Goal: Task Accomplishment & Management: Manage account settings

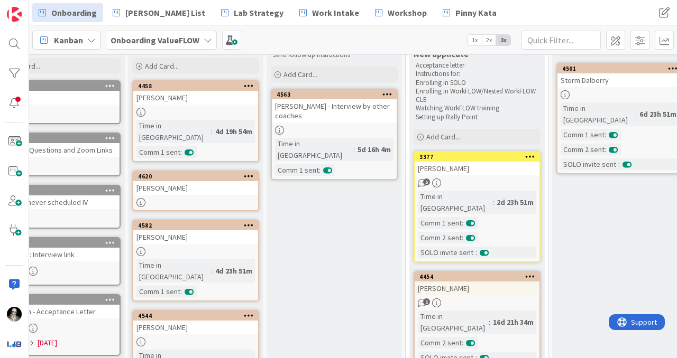
scroll to position [33, 43]
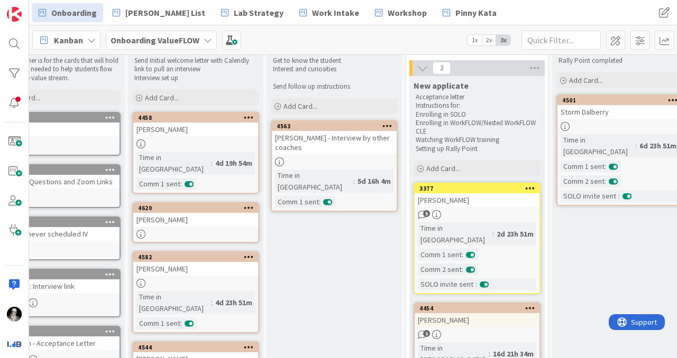
click at [198, 213] on div "[PERSON_NAME]" at bounding box center [195, 220] width 125 height 14
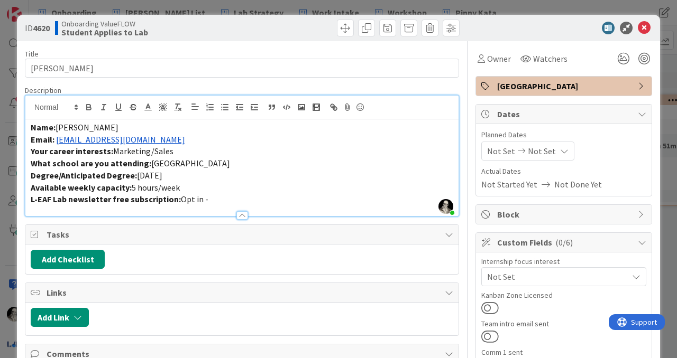
drag, startPoint x: 153, startPoint y: 119, endPoint x: 144, endPoint y: 122, distance: 9.7
click at [144, 120] on div "Name: [PERSON_NAME] Email: [EMAIL_ADDRESS][DOMAIN_NAME] Your career interests: …" at bounding box center [241, 167] width 433 height 97
drag, startPoint x: 153, startPoint y: 142, endPoint x: 57, endPoint y: 142, distance: 96.2
click at [57, 142] on p "Email: [EMAIL_ADDRESS][DOMAIN_NAME]" at bounding box center [242, 140] width 422 height 12
copy link "[EMAIL_ADDRESS][DOMAIN_NAME]"
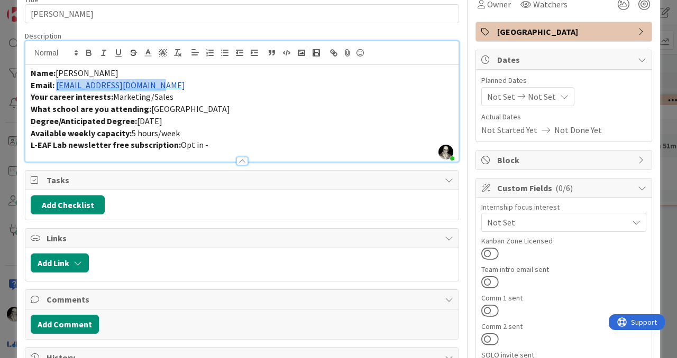
scroll to position [54, 0]
click at [491, 308] on button at bounding box center [489, 312] width 17 height 14
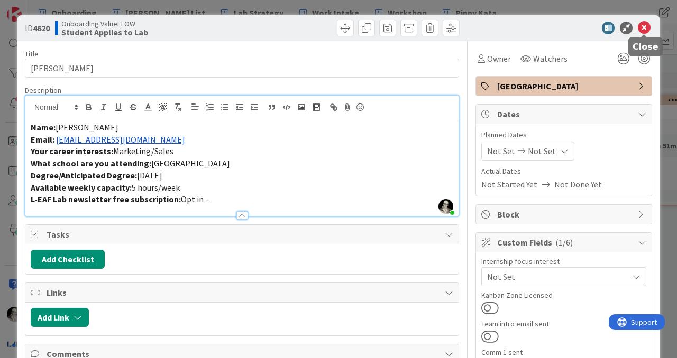
click at [646, 30] on icon at bounding box center [644, 28] width 13 height 13
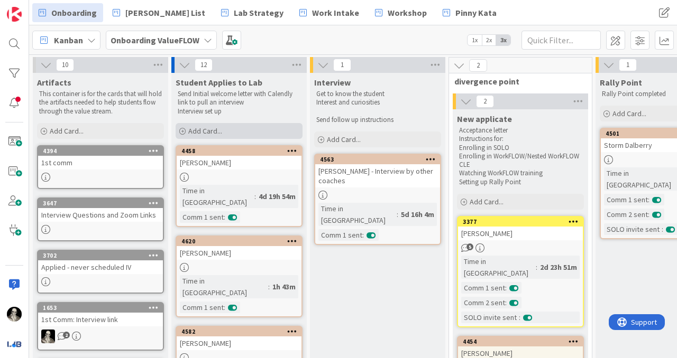
click at [196, 131] on span "Add Card..." at bounding box center [205, 131] width 34 height 10
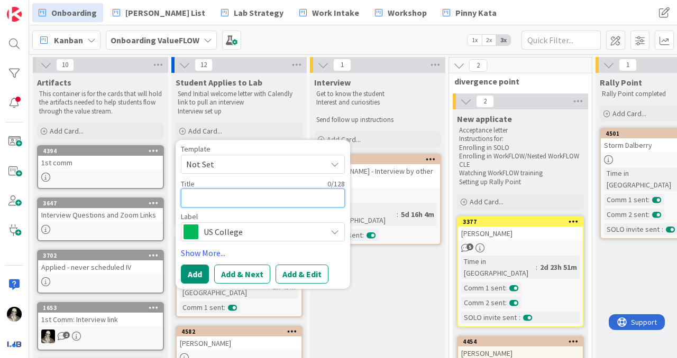
type textarea "C"
type textarea "x"
type textarea "Ca"
type textarea "x"
type textarea "Car"
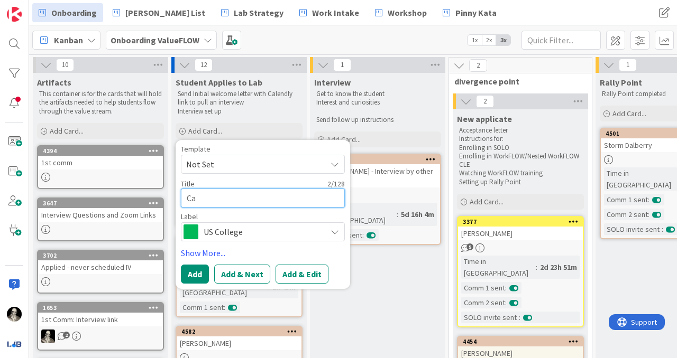
type textarea "x"
type textarea "Caro"
type textarea "x"
type textarea "[PERSON_NAME]"
type textarea "x"
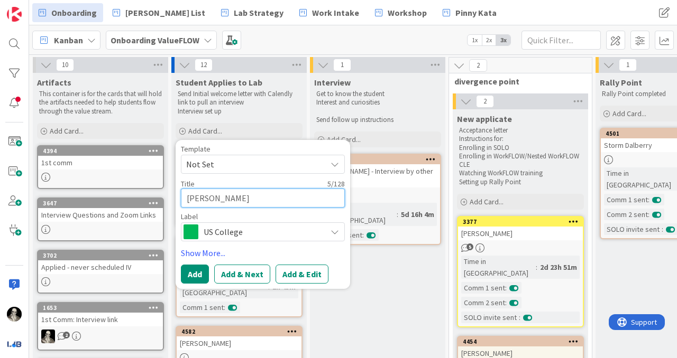
type textarea "Caroli"
type textarea "x"
type textarea "Carolin"
type textarea "x"
type textarea "[PERSON_NAME]"
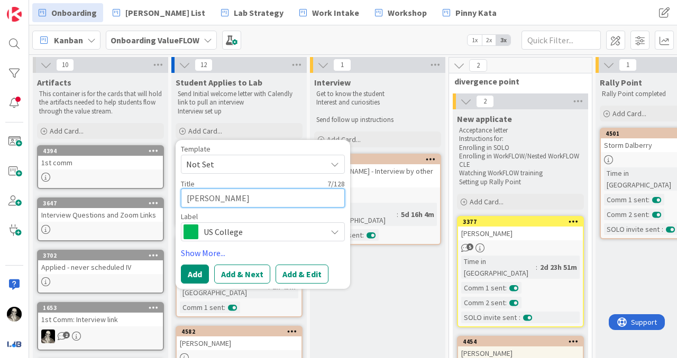
type textarea "x"
type textarea "[PERSON_NAME]"
type textarea "x"
type textarea "[PERSON_NAME]"
type textarea "x"
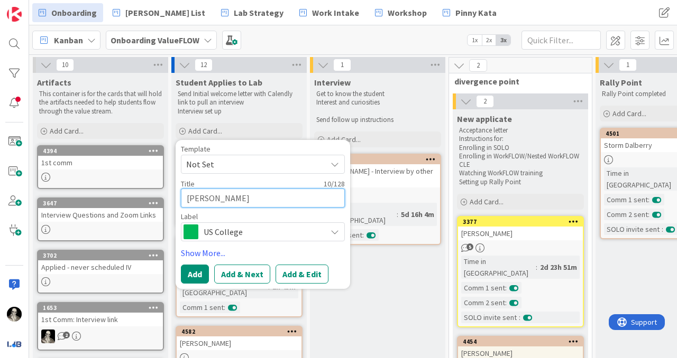
type textarea "[PERSON_NAME]"
type textarea "x"
type textarea "[PERSON_NAME]"
type textarea "x"
type textarea "[PERSON_NAME]"
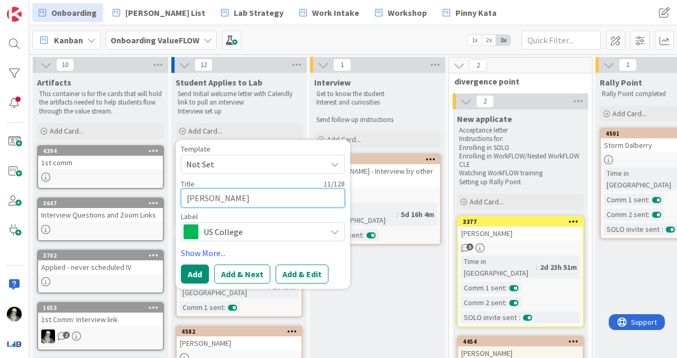
type textarea "x"
type textarea "[PERSON_NAME] [PERSON_NAME]"
type textarea "x"
type textarea "[PERSON_NAME] [PERSON_NAME]"
type textarea "x"
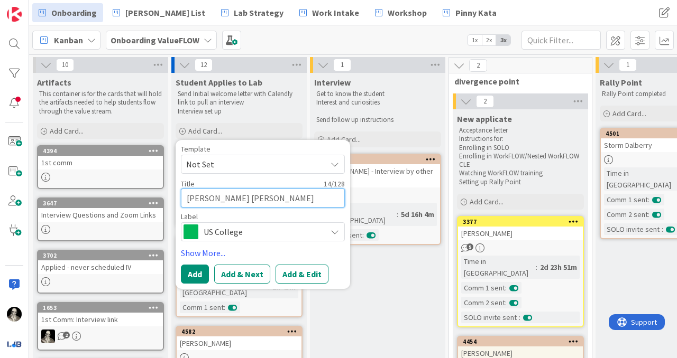
type textarea "[PERSON_NAME]"
type textarea "x"
type textarea "[PERSON_NAME]"
click at [226, 236] on span "US College" at bounding box center [262, 232] width 117 height 15
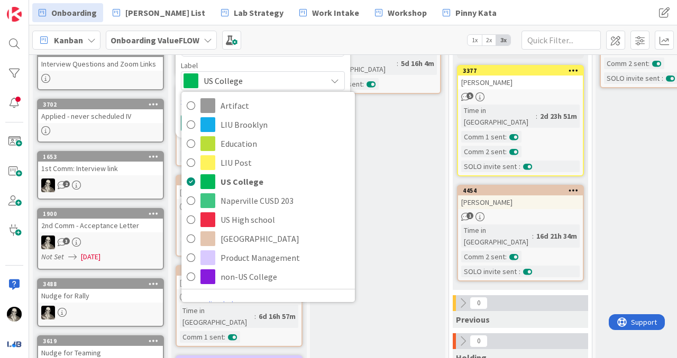
scroll to position [170, 0]
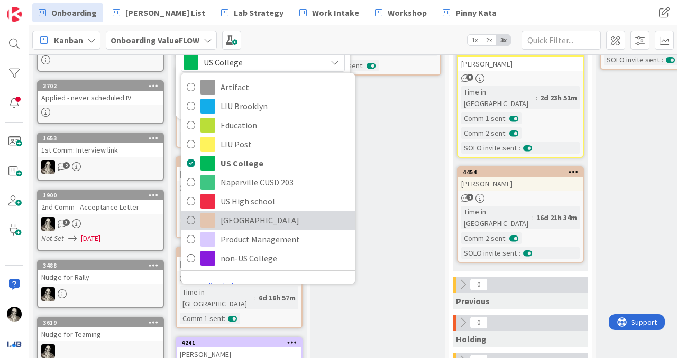
click at [233, 213] on span "[GEOGRAPHIC_DATA]" at bounding box center [284, 221] width 129 height 16
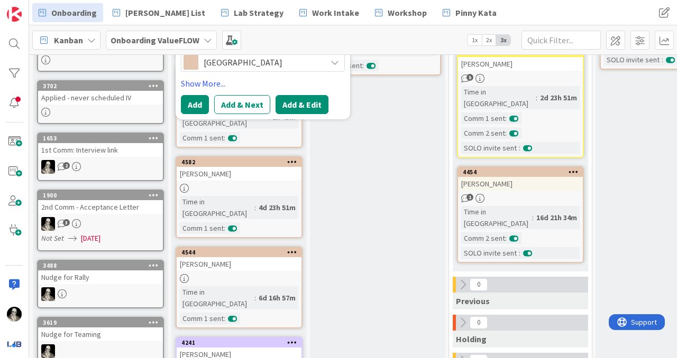
click at [293, 106] on button "Add & Edit" at bounding box center [301, 104] width 53 height 19
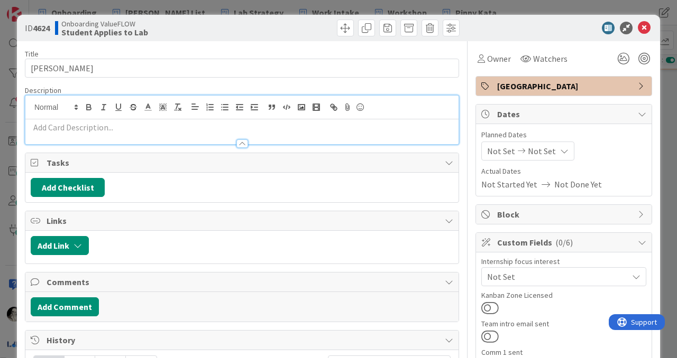
click at [93, 109] on div at bounding box center [241, 120] width 433 height 49
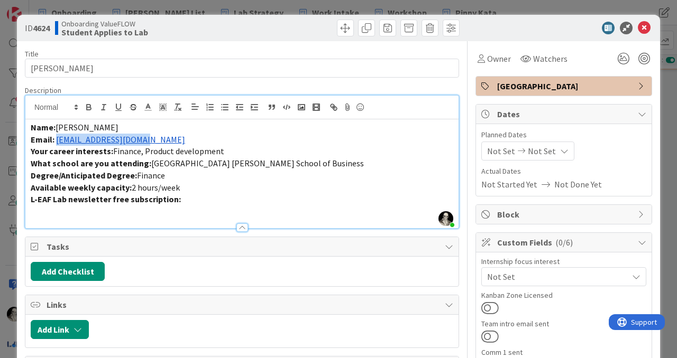
drag, startPoint x: 154, startPoint y: 143, endPoint x: 57, endPoint y: 142, distance: 97.8
click at [57, 142] on p "Email: [EMAIL_ADDRESS][DOMAIN_NAME]" at bounding box center [242, 140] width 422 height 12
copy link "[EMAIL_ADDRESS][DOMAIN_NAME]"
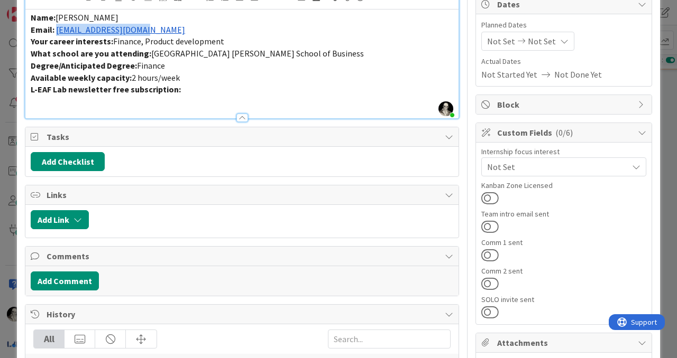
scroll to position [130, 0]
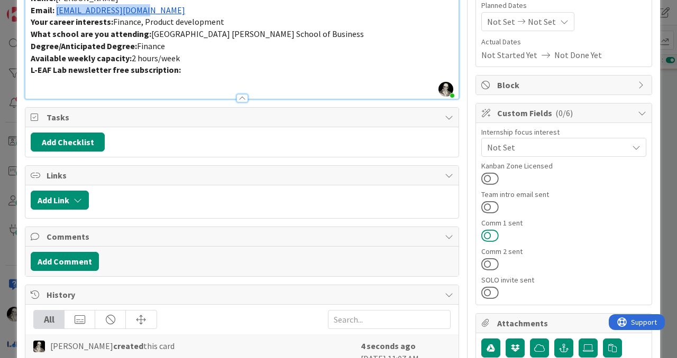
click at [491, 229] on button at bounding box center [489, 236] width 17 height 14
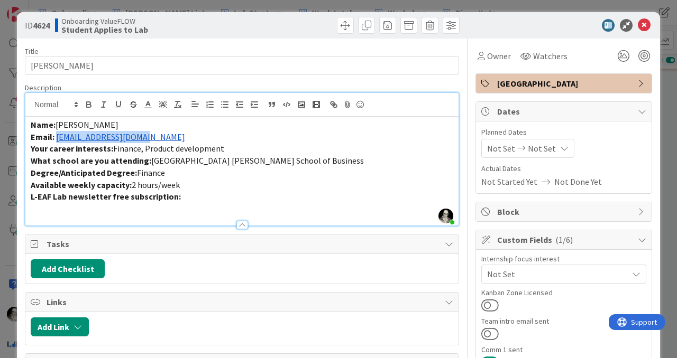
scroll to position [0, 0]
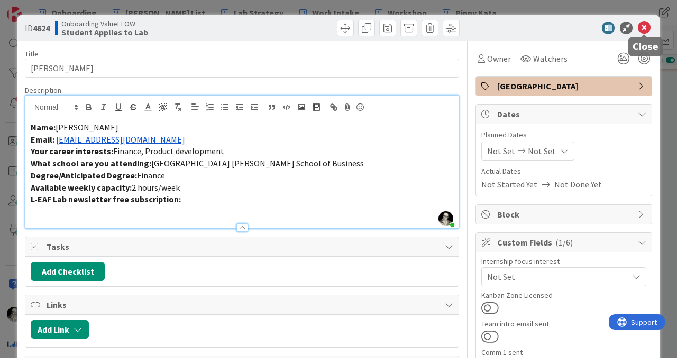
click at [645, 27] on icon at bounding box center [644, 28] width 13 height 13
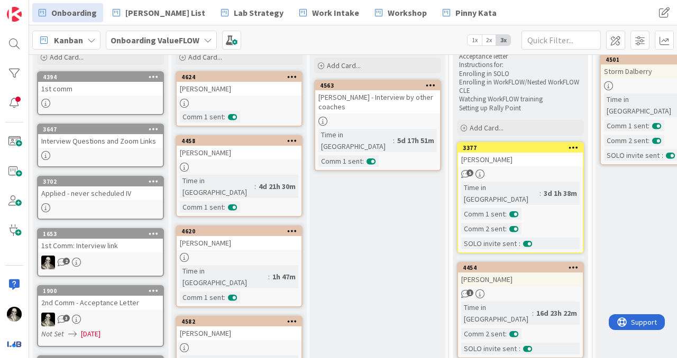
scroll to position [84, 0]
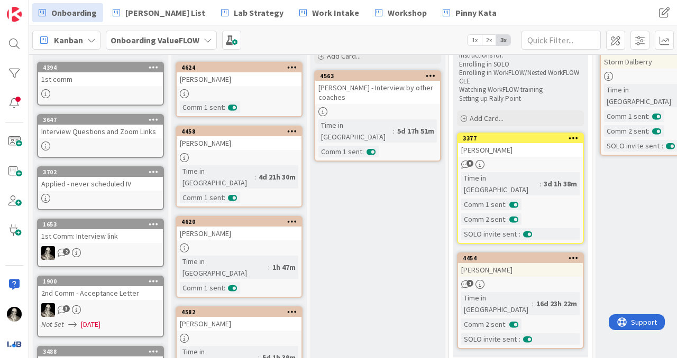
click at [383, 95] on div "[PERSON_NAME] - Interview by other coaches" at bounding box center [377, 92] width 125 height 23
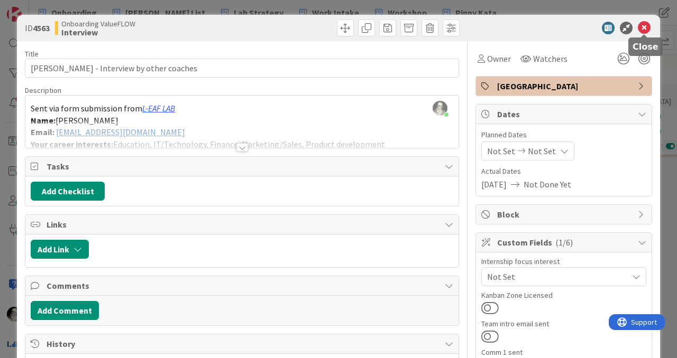
click at [647, 23] on icon at bounding box center [644, 28] width 13 height 13
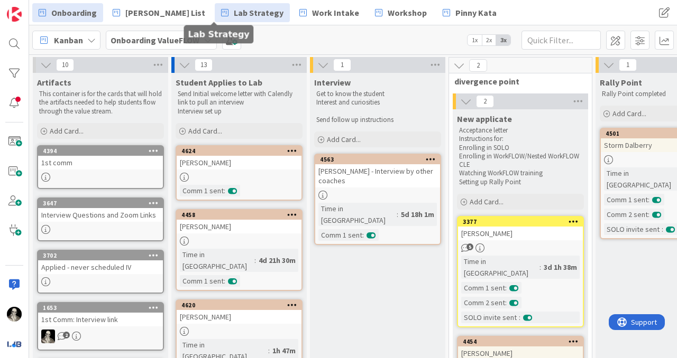
click at [234, 7] on span "Lab Strategy" at bounding box center [259, 12] width 50 height 13
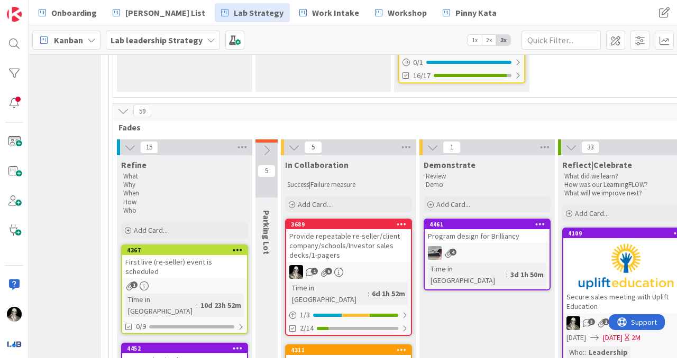
scroll to position [330, 1545]
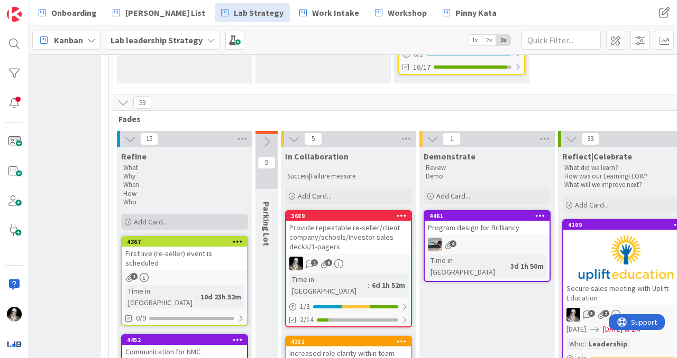
click at [146, 217] on span "Add Card..." at bounding box center [151, 222] width 34 height 10
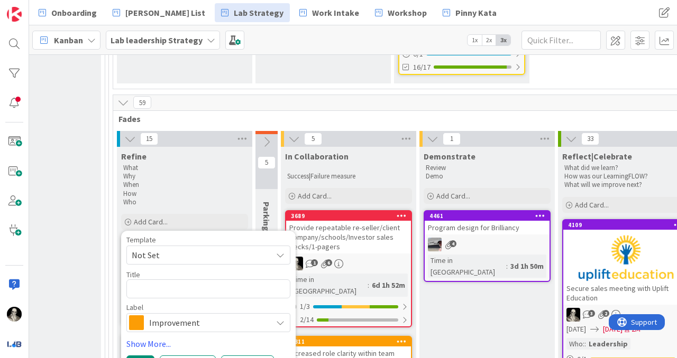
type textarea "x"
type textarea "A"
type textarea "x"
type textarea "Ag"
type textarea "x"
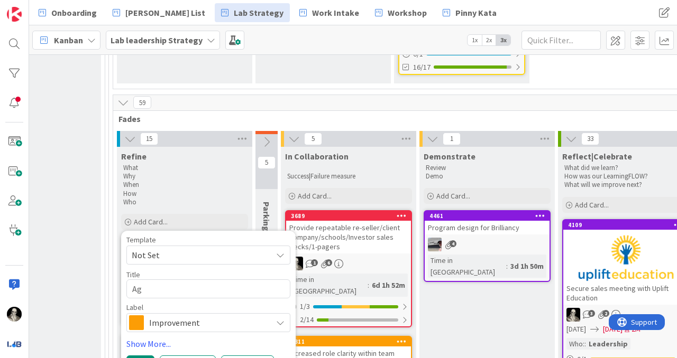
type textarea "Age"
type textarea "x"
type textarea "Agen"
type textarea "x"
type textarea "Agenc"
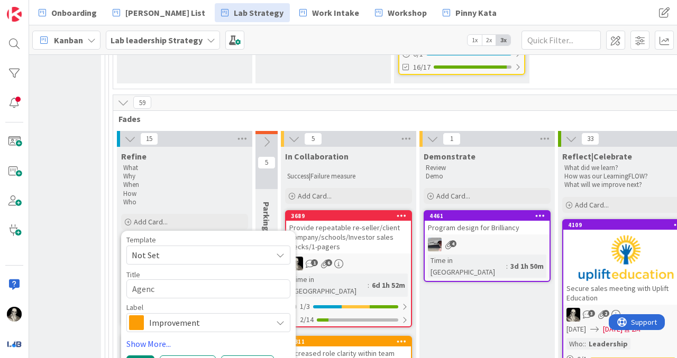
type textarea "x"
type textarea "Agency"
type textarea "x"
type textarea "Agency"
type textarea "x"
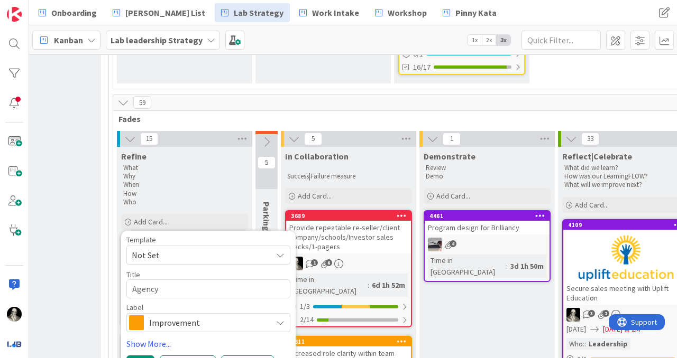
type textarea "Agency f"
type textarea "x"
type textarea "Agency fe"
type textarea "x"
type textarea "Agency fee"
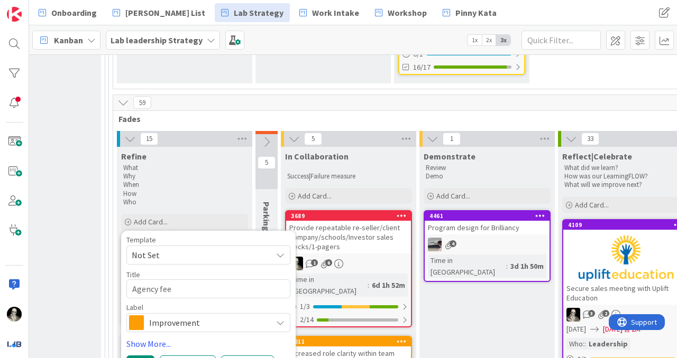
type textarea "x"
type textarea "Agency feed"
type textarea "x"
type textarea "Agency feedb"
type textarea "x"
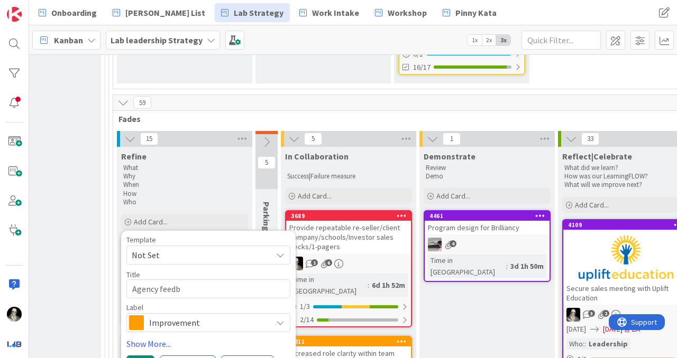
type textarea "Agency feedba"
type textarea "x"
type textarea "Agency feedbac"
type textarea "x"
type textarea "Agency feedback"
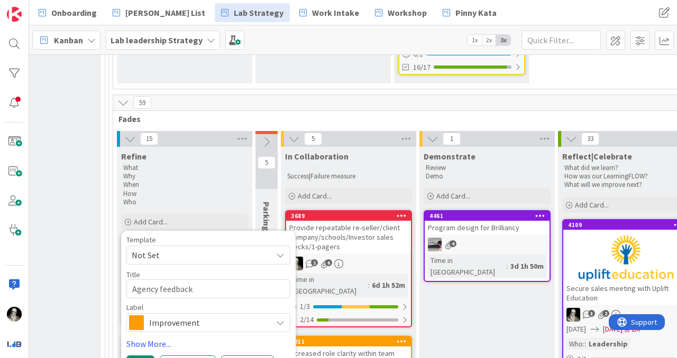
type textarea "x"
type textarea "Agency feedback"
type textarea "x"
type textarea "Agency feedback s"
type textarea "x"
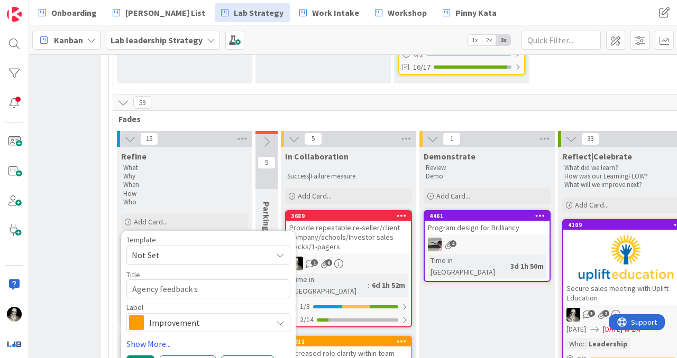
type textarea "Agency feedback se"
type textarea "x"
type textarea "Agency feedback ses"
type textarea "x"
type textarea "Agency feedback sess"
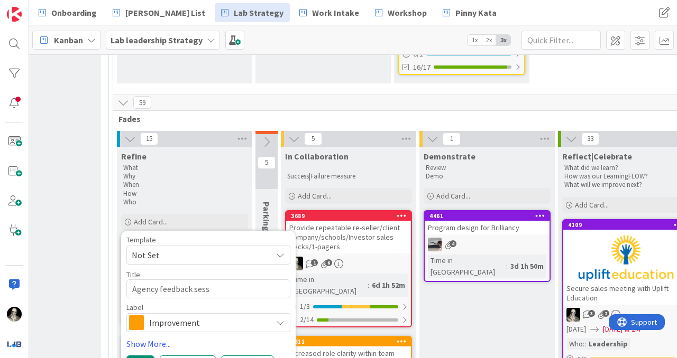
type textarea "x"
type textarea "Agency feedback sessi"
type textarea "x"
type textarea "Agency feedback sessio"
type textarea "x"
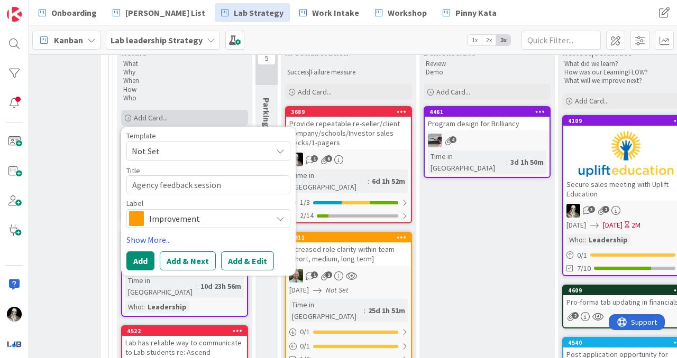
scroll to position [443, 1545]
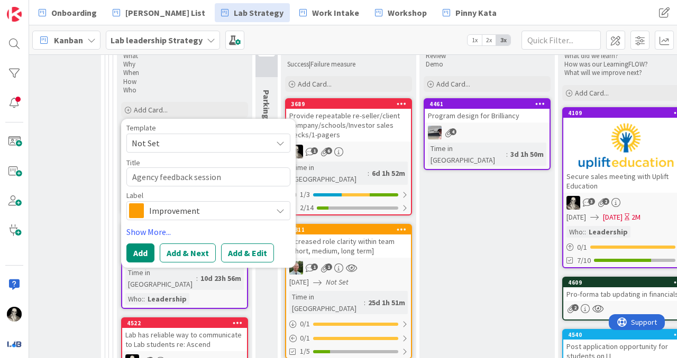
type textarea "Agency feedback session"
click at [205, 204] on span "Improvement" at bounding box center [207, 211] width 117 height 15
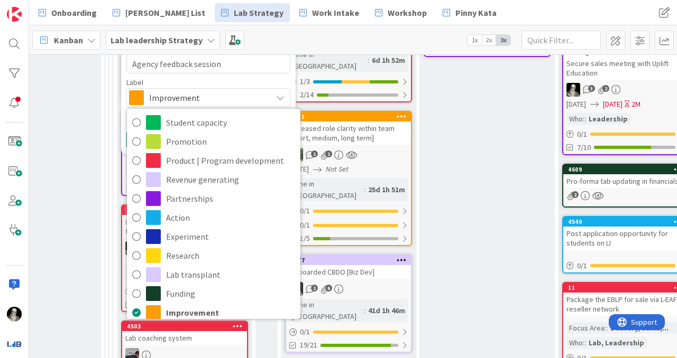
scroll to position [556, 1545]
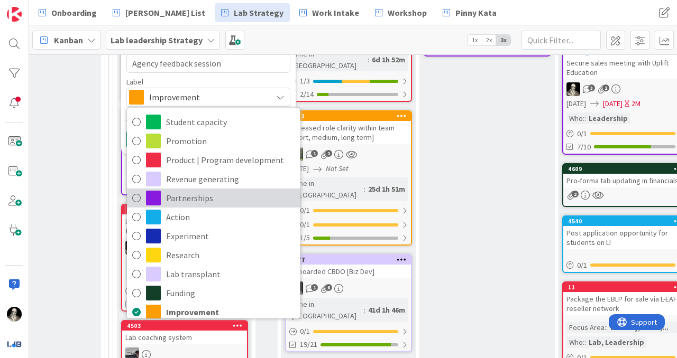
click at [135, 190] on icon at bounding box center [136, 198] width 8 height 16
type textarea "x"
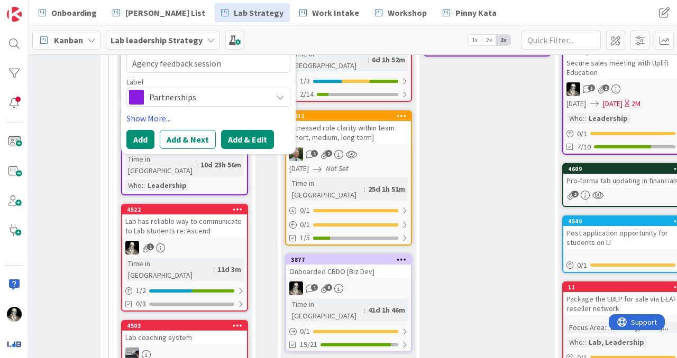
click at [243, 130] on button "Add & Edit" at bounding box center [247, 139] width 53 height 19
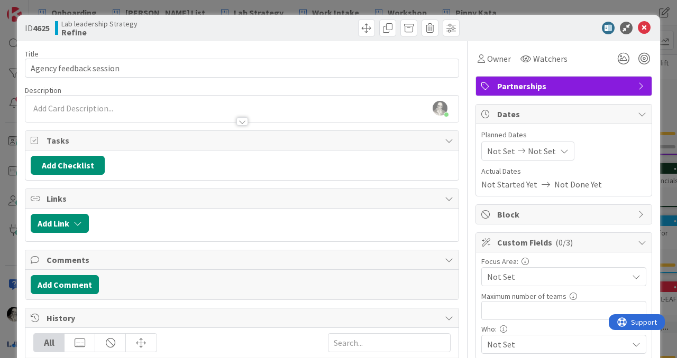
click at [244, 122] on div at bounding box center [242, 121] width 12 height 8
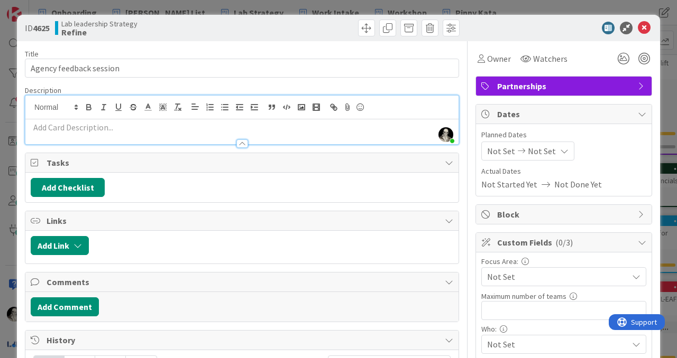
click at [243, 143] on div at bounding box center [242, 144] width 12 height 8
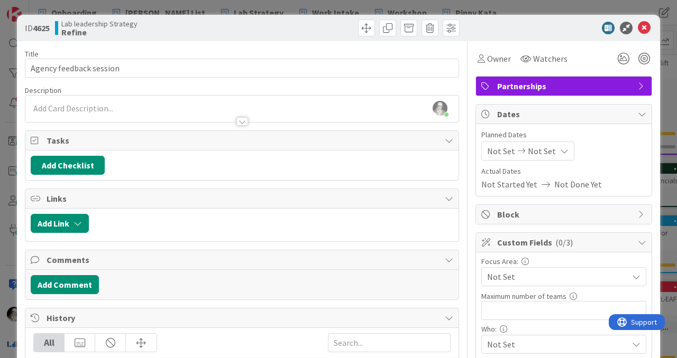
click at [70, 103] on p at bounding box center [242, 109] width 422 height 12
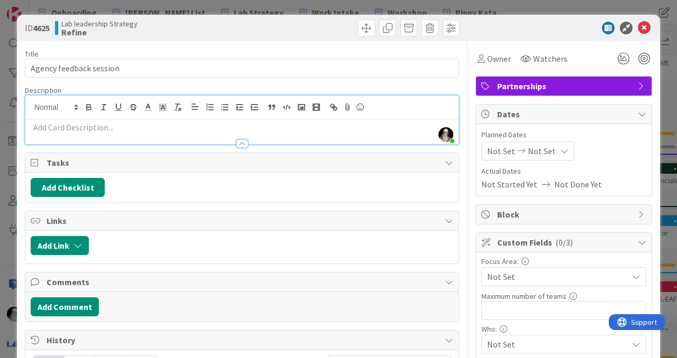
click at [67, 125] on p at bounding box center [242, 128] width 422 height 12
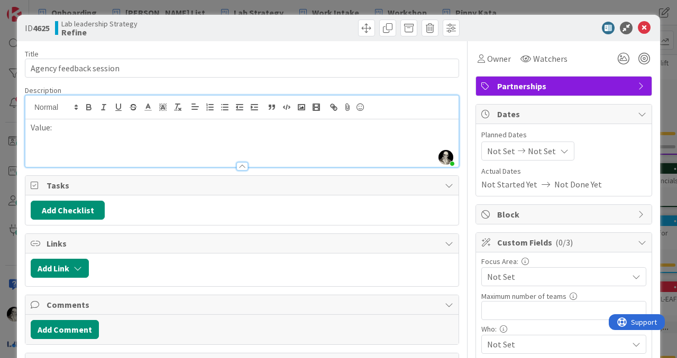
click at [76, 121] on div "Value:" at bounding box center [241, 143] width 433 height 48
click at [74, 127] on p "Value:" at bounding box center [242, 128] width 422 height 12
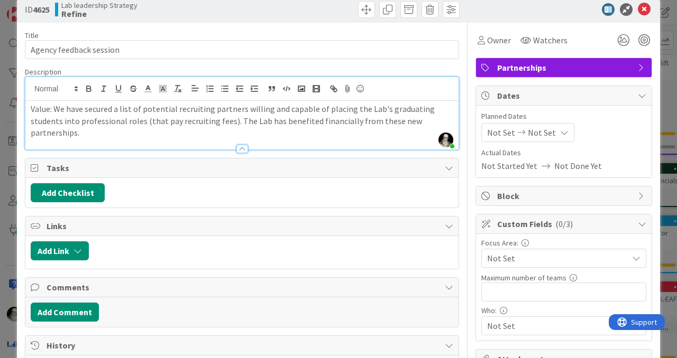
scroll to position [22, 0]
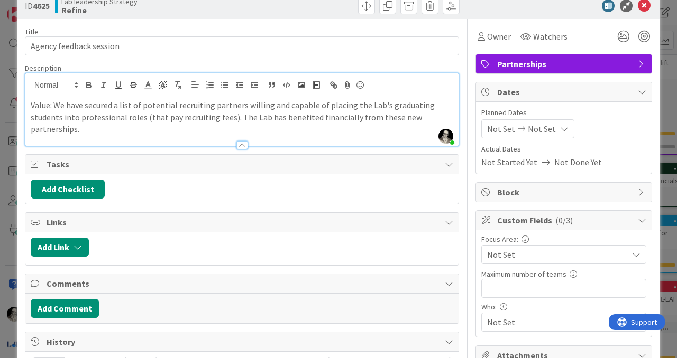
click at [42, 107] on p "Value: We have secured a list of potential recruiting partners willing and capa…" at bounding box center [242, 117] width 422 height 36
click at [87, 86] on icon "button" at bounding box center [89, 85] width 10 height 10
click at [89, 129] on p "Value : We have secured a list of potential recruiting partners willing and cap…" at bounding box center [242, 117] width 422 height 36
drag, startPoint x: 50, startPoint y: 107, endPoint x: 52, endPoint y: 80, distance: 27.0
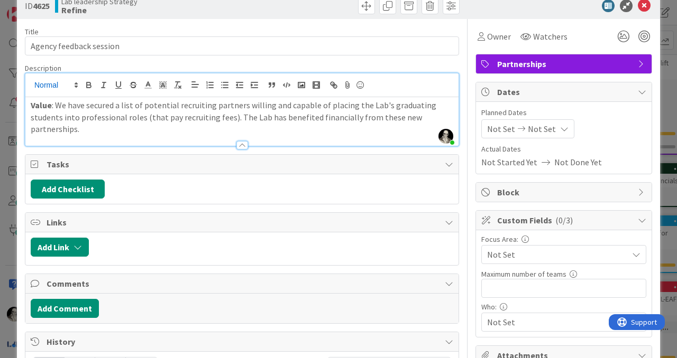
click at [50, 106] on strong "Value" at bounding box center [41, 105] width 21 height 11
click at [51, 108] on strong "Value2" at bounding box center [43, 105] width 25 height 11
click at [31, 107] on strong "Value 2" at bounding box center [44, 105] width 27 height 11
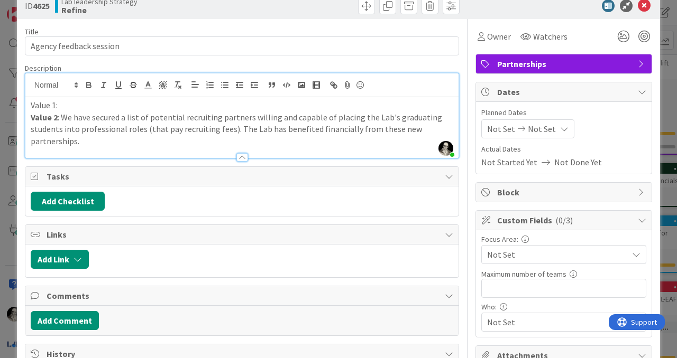
click at [31, 104] on p "Value 1:" at bounding box center [242, 105] width 422 height 12
click at [85, 106] on p "Primary Value 1:" at bounding box center [242, 105] width 422 height 12
click at [90, 102] on p "Primary Value:" at bounding box center [242, 105] width 422 height 12
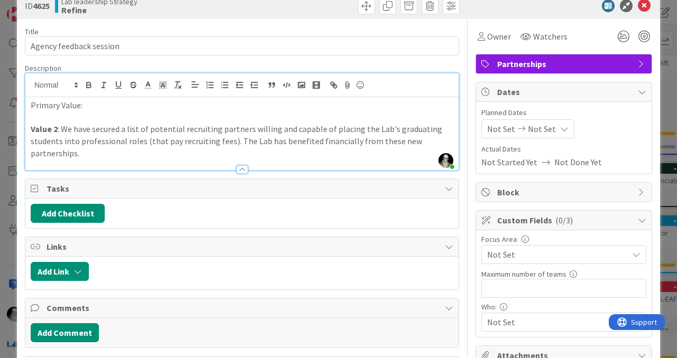
click at [94, 110] on p "Primary Value:" at bounding box center [242, 105] width 422 height 12
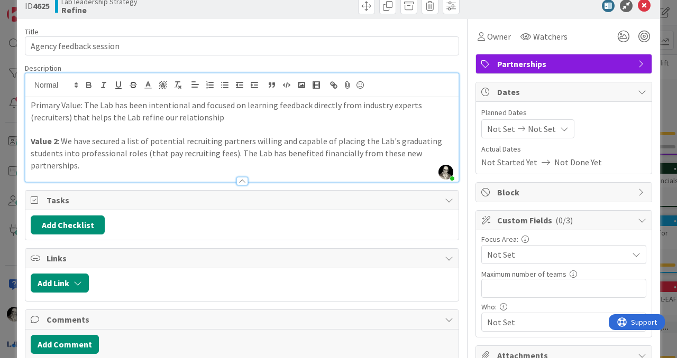
drag, startPoint x: 97, startPoint y: 119, endPoint x: 97, endPoint y: 108, distance: 11.6
click at [97, 116] on p "Primary Value: The Lab has been intentional and focused on learning feedback di…" at bounding box center [242, 111] width 422 height 24
click at [212, 122] on p "Primary Value: The Lab has been intentional and focused on learning feedback di…" at bounding box center [242, 111] width 422 height 24
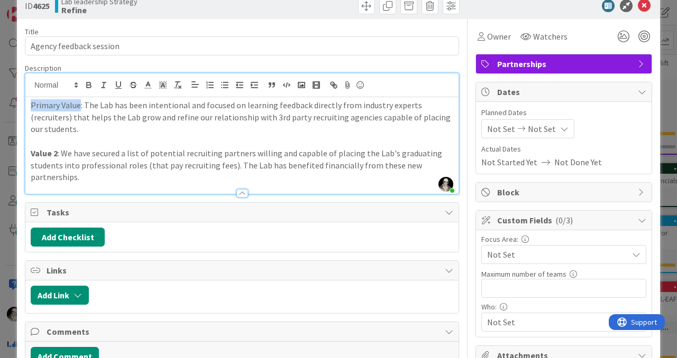
drag, startPoint x: 81, startPoint y: 108, endPoint x: 20, endPoint y: 101, distance: 61.8
click at [20, 101] on div "ID 4625 Lab leadership Strategy Refine Title 23 / 128 Agency feedback session D…" at bounding box center [338, 271] width 643 height 556
click at [85, 84] on icon "button" at bounding box center [89, 85] width 10 height 10
click at [84, 179] on p "Value 2 : We have secured a list of potential recruiting partners willing and c…" at bounding box center [242, 166] width 422 height 36
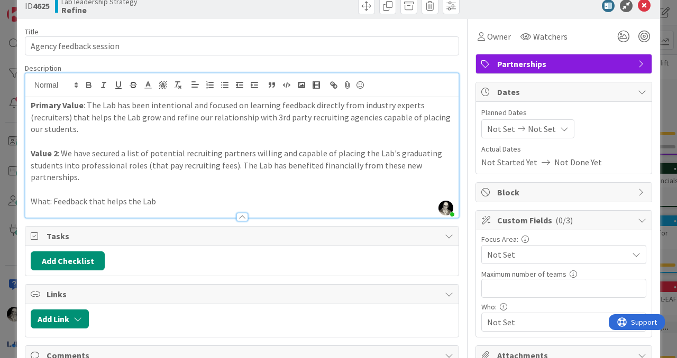
click at [38, 199] on p "What: Feedback that helps the Lab" at bounding box center [242, 202] width 422 height 12
click at [87, 87] on icon "button" at bounding box center [89, 86] width 4 height 3
click at [162, 202] on p "What : Feedback that helps the Lab" at bounding box center [242, 202] width 422 height 12
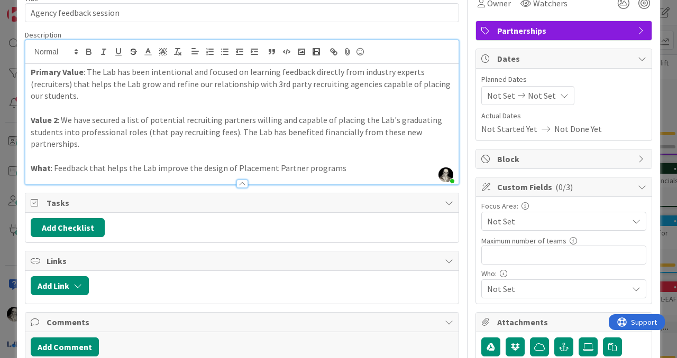
scroll to position [63, 0]
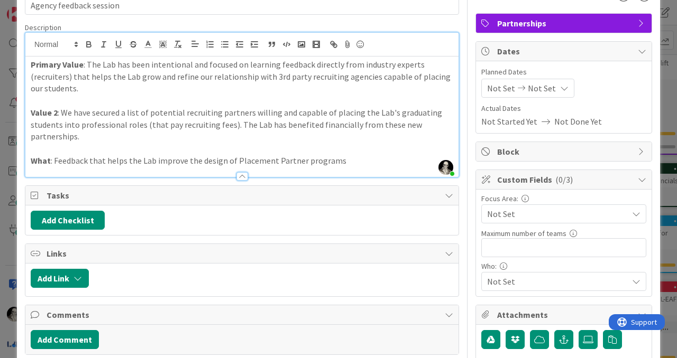
click at [234, 158] on p "What : Feedback that helps the Lab improve the design of Placement Partner prog…" at bounding box center [242, 161] width 422 height 12
click at [356, 158] on p "What : Feedback that helps the Lab improve the design of Lab Placement Partner …" at bounding box center [242, 161] width 422 height 12
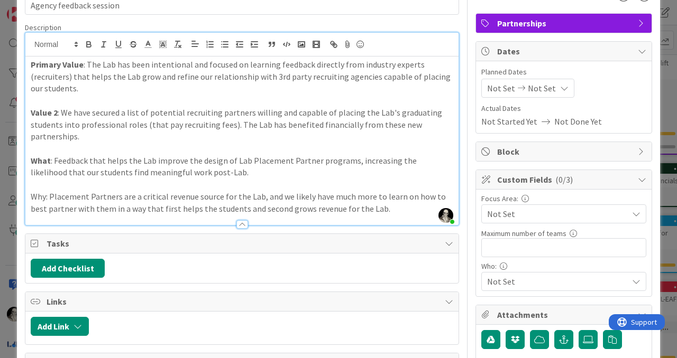
click at [39, 198] on p "Why: Placement Partners are a critical revenue source for the Lab, and we likel…" at bounding box center [242, 203] width 422 height 24
click at [88, 44] on icon "button" at bounding box center [89, 45] width 4 height 3
click at [373, 205] on p "Why : Placement Partners are a critical revenue source for the Lab, and we like…" at bounding box center [242, 203] width 422 height 24
drag, startPoint x: 82, startPoint y: 138, endPoint x: 26, endPoint y: 114, distance: 60.4
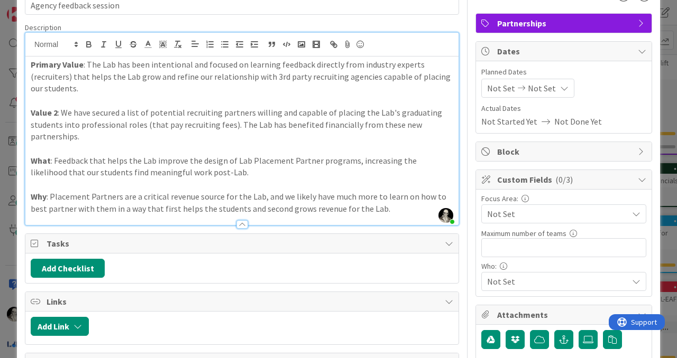
click at [26, 113] on div "Primary Value : The Lab has been intentional and focused on learning feedback d…" at bounding box center [241, 141] width 433 height 169
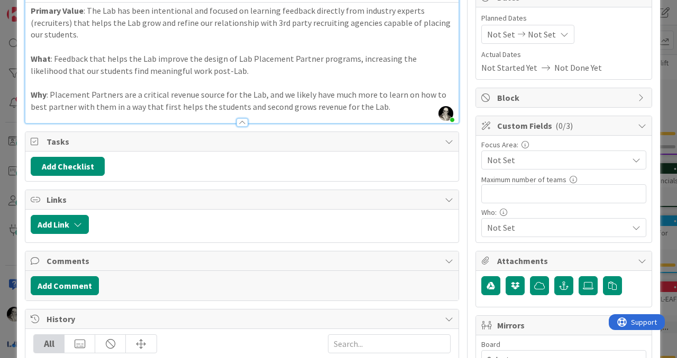
scroll to position [117, 0]
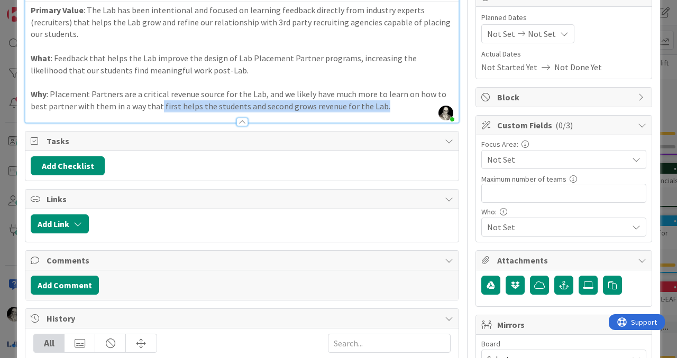
drag, startPoint x: 370, startPoint y: 107, endPoint x: 142, endPoint y: 108, distance: 227.9
click at [142, 107] on p "Why : Placement Partners are a critical revenue source for the Lab, and we like…" at bounding box center [242, 100] width 422 height 24
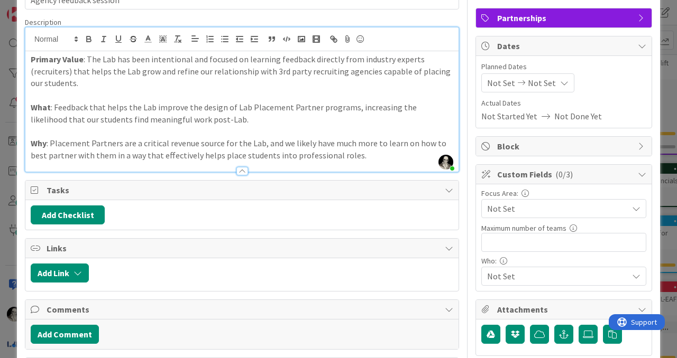
scroll to position [76, 0]
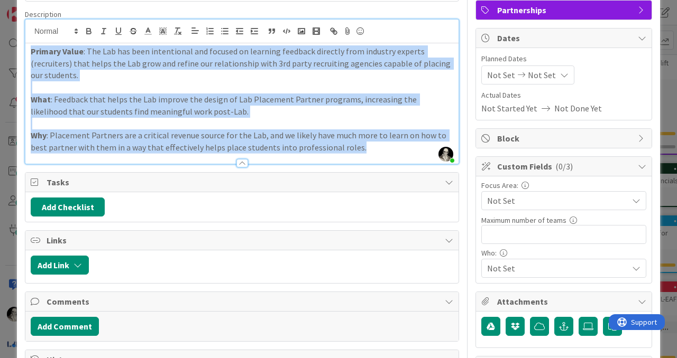
drag, startPoint x: 343, startPoint y: 146, endPoint x: 11, endPoint y: 44, distance: 347.5
click at [11, 43] on div "ID 4625 Lab leadership Strategy Refine Title 23 / 128 Agency feedback session D…" at bounding box center [338, 179] width 677 height 358
copy div "Primary Value : The Lab has been intentional and focused on learning feedback d…"
click at [79, 207] on button "Add Checklist" at bounding box center [68, 207] width 74 height 19
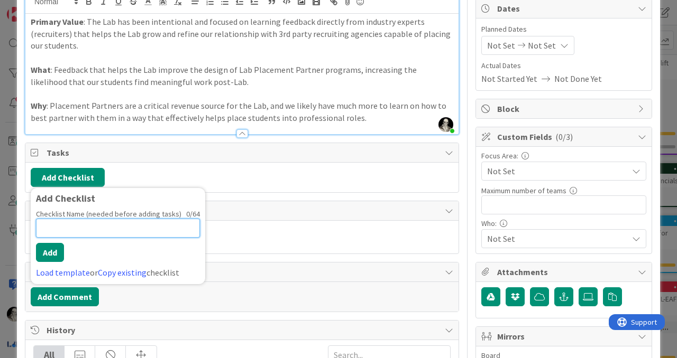
scroll to position [130, 0]
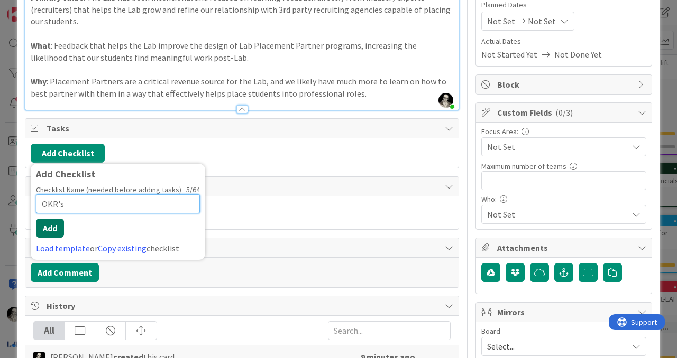
type input "OKR's"
click at [51, 229] on button "Add" at bounding box center [50, 228] width 28 height 19
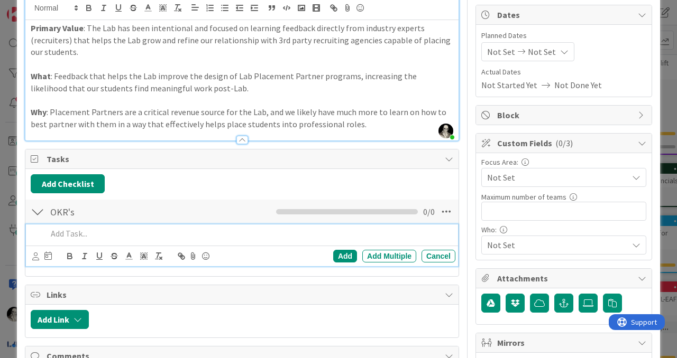
scroll to position [104, 0]
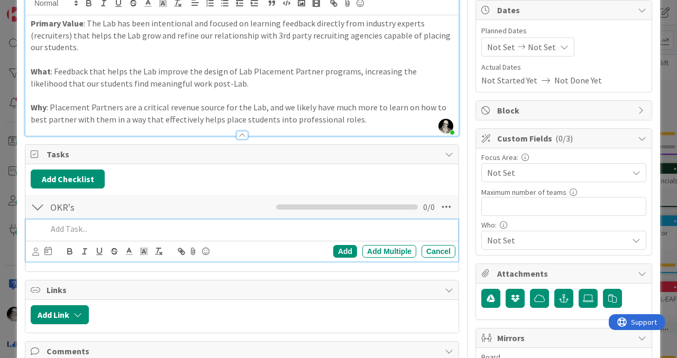
click at [86, 231] on p at bounding box center [249, 229] width 404 height 12
click at [342, 247] on div "Add" at bounding box center [345, 251] width 24 height 13
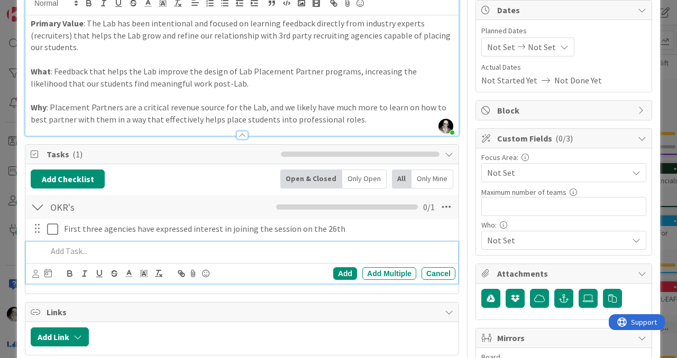
click at [71, 254] on p at bounding box center [249, 251] width 404 height 12
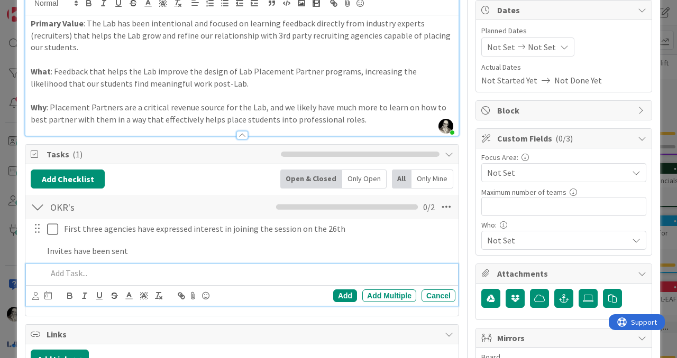
scroll to position [126, 0]
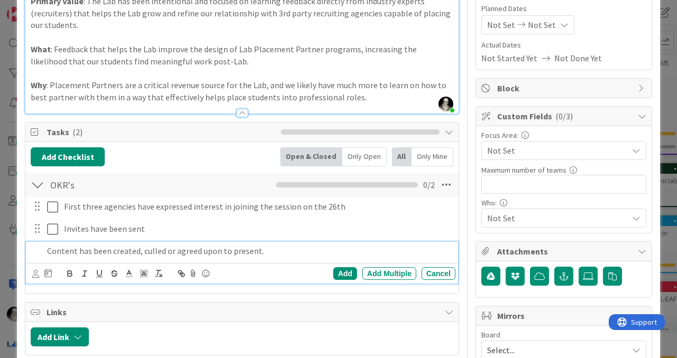
drag, startPoint x: 172, startPoint y: 250, endPoint x: 172, endPoint y: 241, distance: 9.0
click at [172, 249] on p "Content has been created, culled or agreed upon to present." at bounding box center [249, 251] width 404 height 12
drag, startPoint x: 179, startPoint y: 250, endPoint x: 225, endPoint y: 253, distance: 46.1
click at [225, 253] on p "Content has been created, culled and agreed upon to present." at bounding box center [249, 251] width 404 height 12
click at [112, 251] on p "Content has been created, culled and to present." at bounding box center [249, 251] width 404 height 12
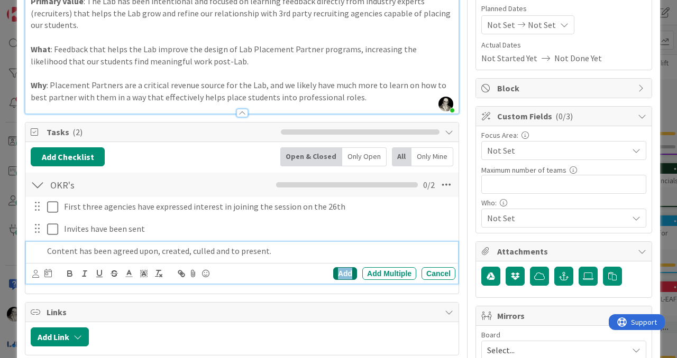
click at [343, 268] on div "Add" at bounding box center [345, 274] width 24 height 13
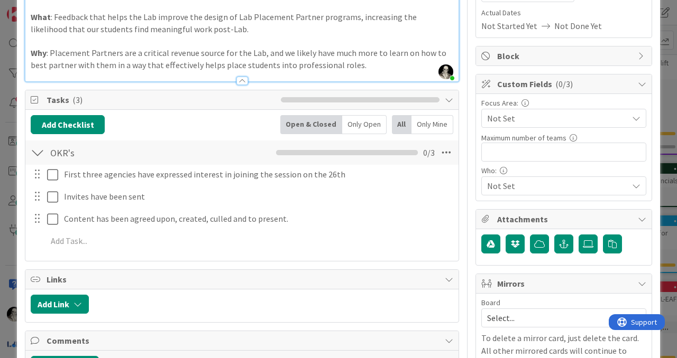
scroll to position [186, 0]
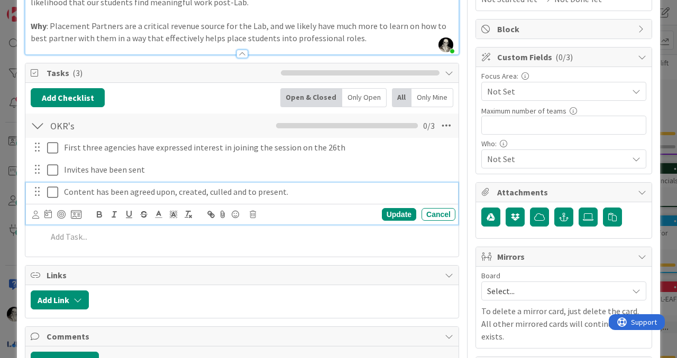
click at [241, 195] on p "Content has been agreed upon, created, culled and to present." at bounding box center [257, 192] width 387 height 12
click at [294, 192] on p "Content has been agreed upon, created, culled and to present." at bounding box center [257, 192] width 387 height 12
click at [391, 213] on div "Update" at bounding box center [399, 214] width 34 height 13
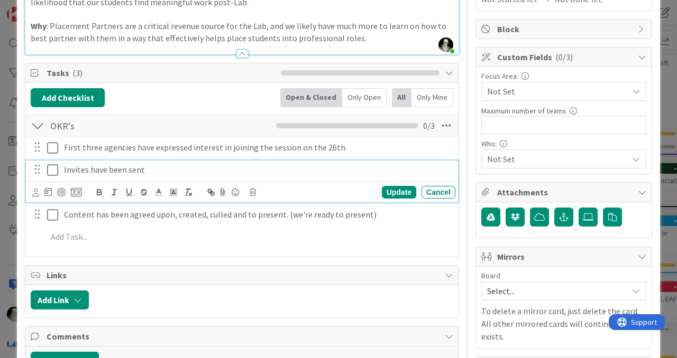
click at [150, 171] on p "Invites have been sent" at bounding box center [257, 170] width 387 height 12
click at [395, 187] on div "Update" at bounding box center [399, 192] width 34 height 13
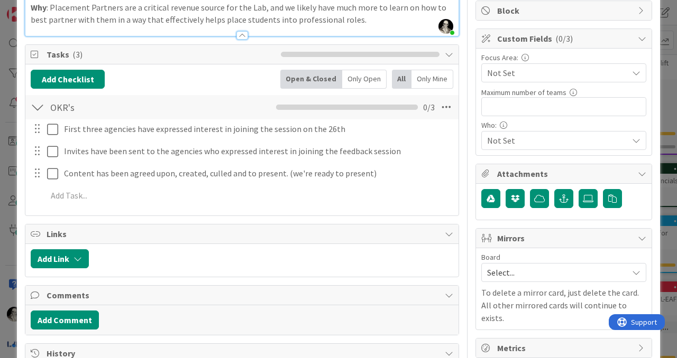
scroll to position [207, 0]
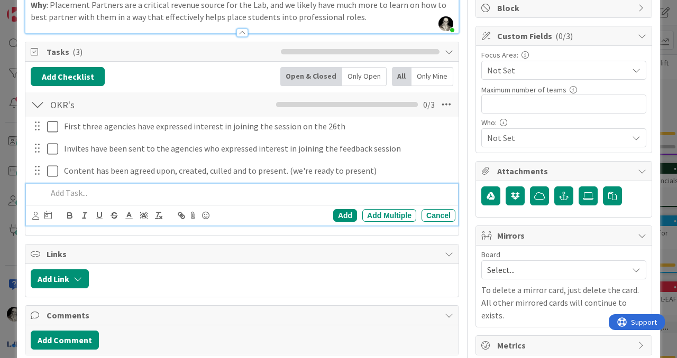
click at [68, 195] on p at bounding box center [249, 193] width 404 height 12
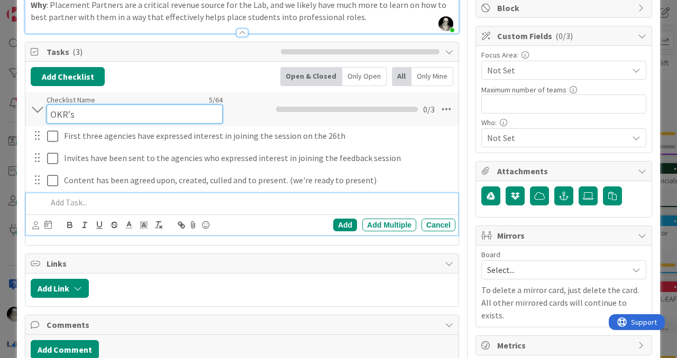
click at [60, 105] on input "OKR's" at bounding box center [135, 114] width 176 height 19
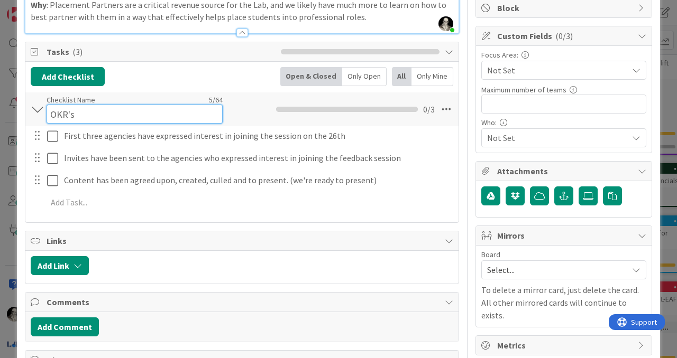
drag, startPoint x: 80, startPoint y: 114, endPoint x: 43, endPoint y: 117, distance: 37.6
click at [43, 116] on div "OKR's Checklist Name 5 / 64 OKR's 0 / 3" at bounding box center [241, 110] width 433 height 34
type input "Success measures"
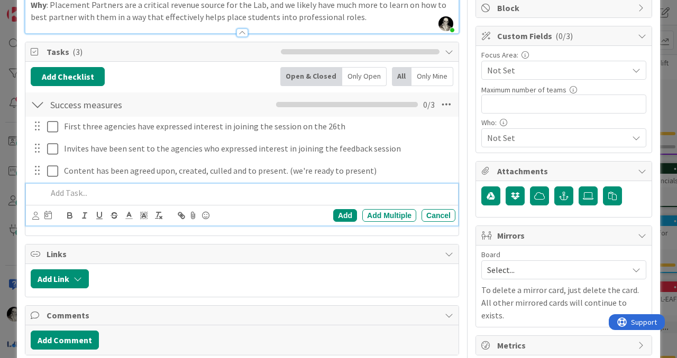
click at [81, 199] on div at bounding box center [249, 193] width 412 height 19
click at [343, 220] on div "Add" at bounding box center [345, 215] width 24 height 13
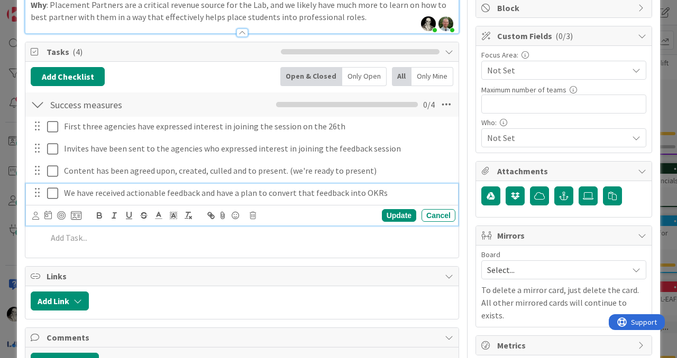
click at [301, 196] on p "We have received actionable feedback and have a plan to convert that feedback i…" at bounding box center [257, 193] width 387 height 12
click at [254, 194] on p "We have received actionable feedback and have a plan to convert that feedback i…" at bounding box center [257, 193] width 387 height 12
click at [394, 211] on div "Update" at bounding box center [399, 215] width 34 height 13
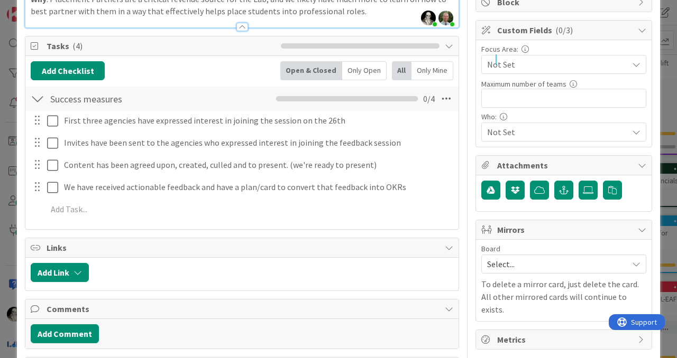
scroll to position [217, 0]
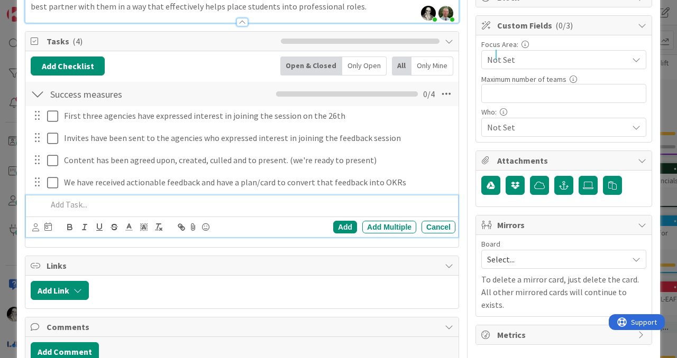
click at [70, 206] on p at bounding box center [249, 205] width 404 height 12
drag, startPoint x: 141, startPoint y: 204, endPoint x: 152, endPoint y: 170, distance: 35.5
click at [141, 204] on p "We had at least 50% of the invites to show up to the call" at bounding box center [249, 205] width 404 height 12
click at [340, 228] on div "Add" at bounding box center [345, 227] width 24 height 13
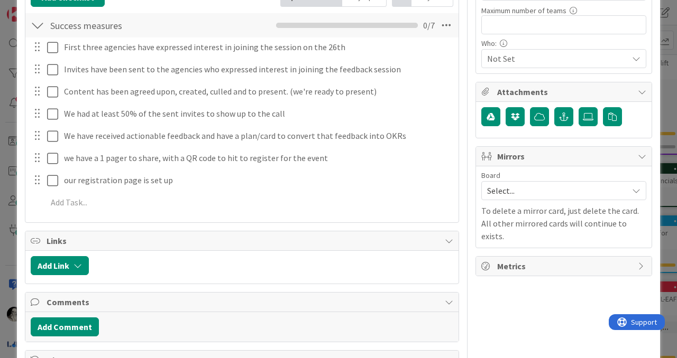
scroll to position [292, 0]
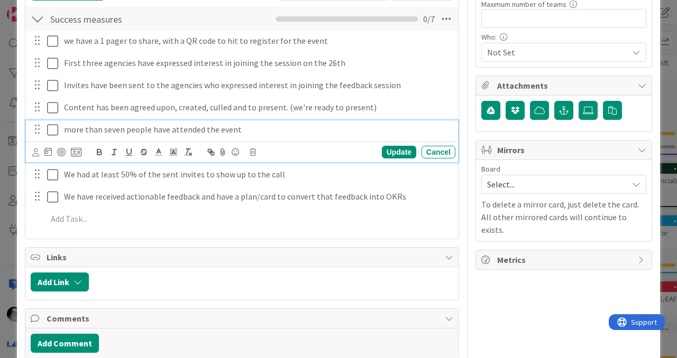
click at [180, 129] on p "more than seven people have attended the event" at bounding box center [257, 130] width 387 height 12
click at [170, 130] on p "more than seven people have attended the event" at bounding box center [257, 130] width 387 height 12
click at [204, 232] on div "we have a 1 pager to share, with a QR code to hit to register for the event Upd…" at bounding box center [242, 131] width 422 height 201
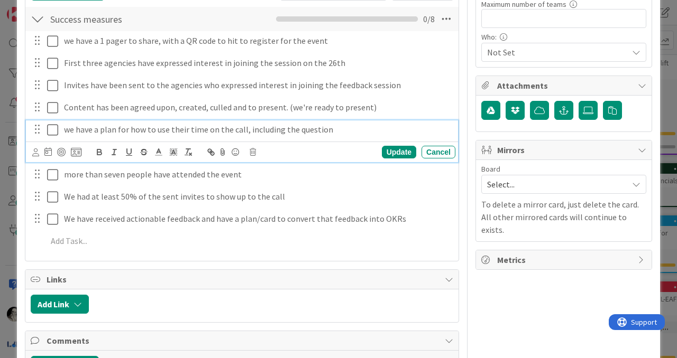
click at [285, 133] on p "we have a plan for how to use their time on the call, including the question" at bounding box center [257, 130] width 387 height 12
click at [332, 127] on p "we have a plan for how to use their time on the call, including the question" at bounding box center [257, 130] width 387 height 12
click at [281, 282] on span "Links" at bounding box center [243, 279] width 393 height 13
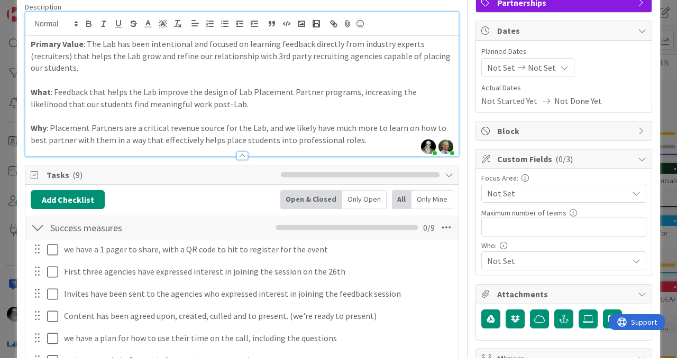
scroll to position [0, 0]
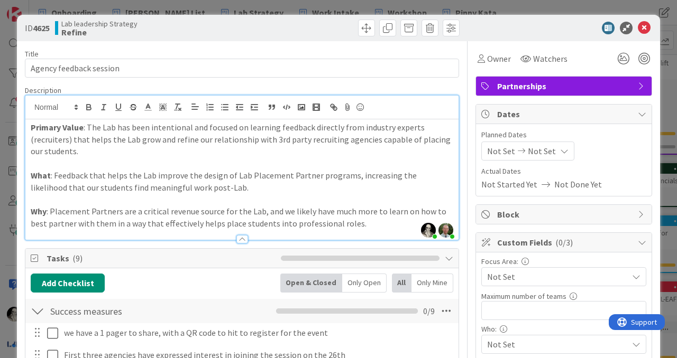
click at [541, 148] on span "Not Set" at bounding box center [542, 151] width 28 height 13
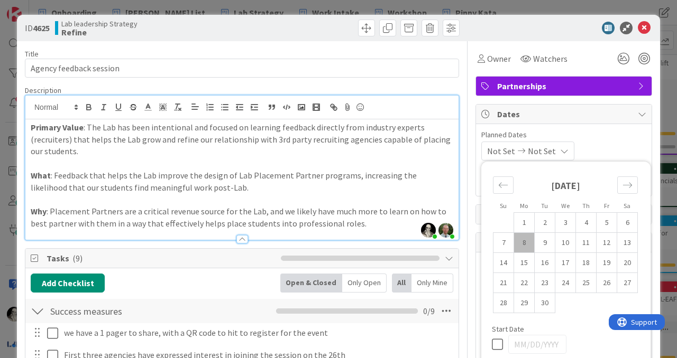
click at [552, 150] on div "Not Set Not Set" at bounding box center [527, 151] width 93 height 19
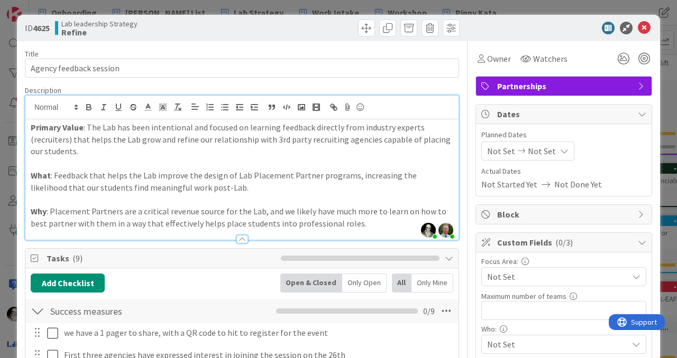
click at [552, 150] on div "Not Set Not Set" at bounding box center [527, 151] width 93 height 19
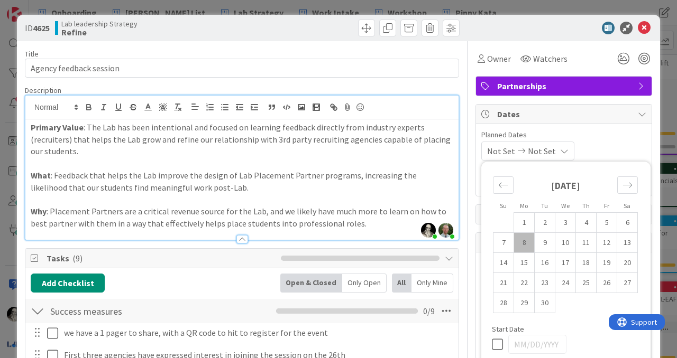
click at [561, 149] on icon at bounding box center [564, 151] width 8 height 8
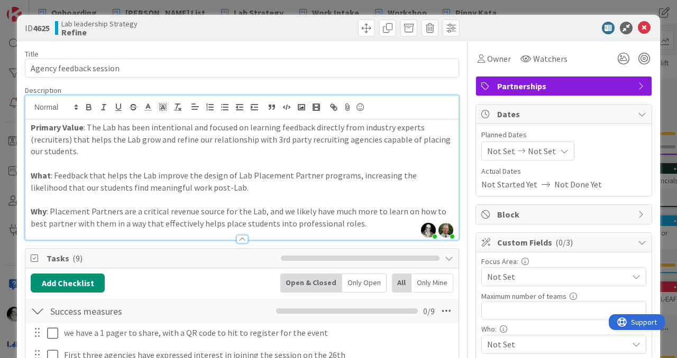
click at [561, 149] on icon at bounding box center [564, 151] width 8 height 8
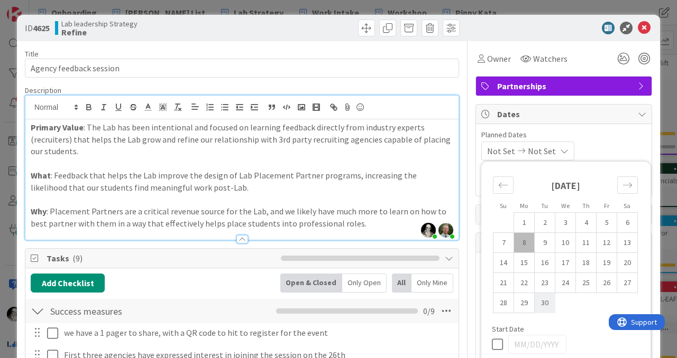
click at [547, 300] on td "30" at bounding box center [545, 303] width 21 height 20
click at [607, 278] on td "26" at bounding box center [606, 283] width 21 height 20
type input "[DATE]"
click at [566, 149] on icon at bounding box center [561, 151] width 8 height 8
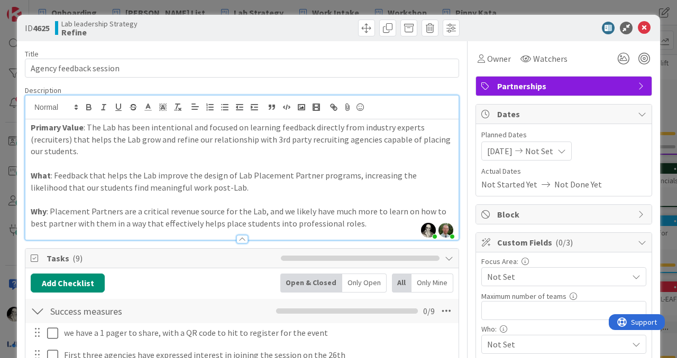
click at [566, 149] on icon at bounding box center [561, 151] width 8 height 8
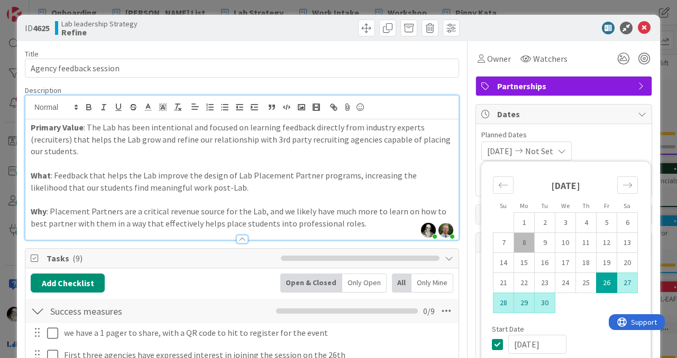
click at [544, 299] on td "30" at bounding box center [545, 303] width 21 height 20
type input "[DATE]"
click at [476, 31] on div at bounding box center [558, 28] width 187 height 13
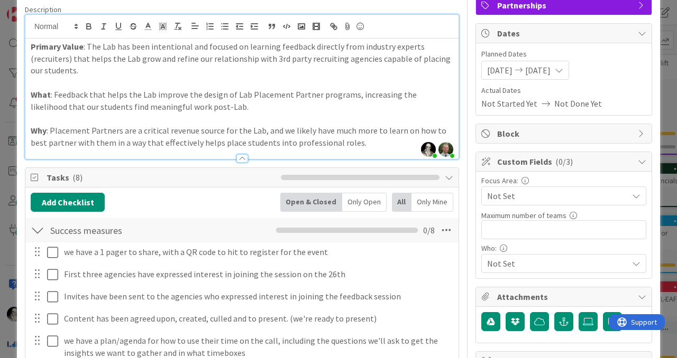
scroll to position [105, 0]
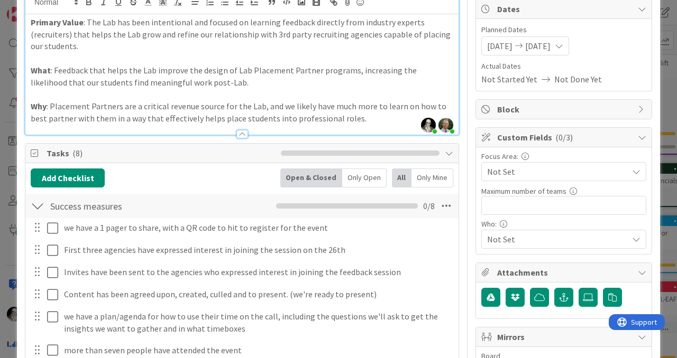
click at [507, 172] on span "Not Set" at bounding box center [557, 171] width 141 height 13
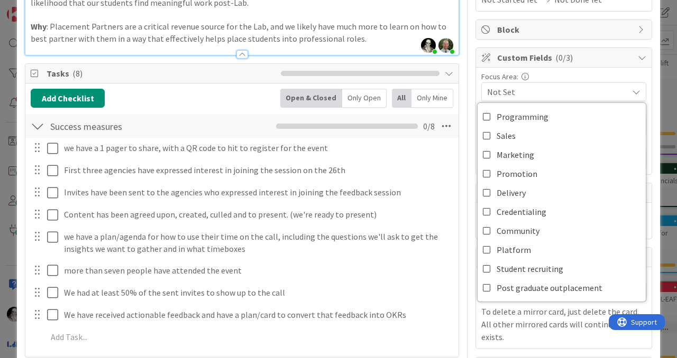
scroll to position [186, 0]
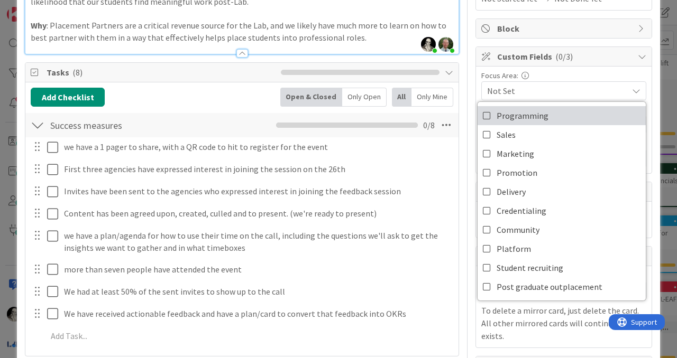
click at [483, 110] on icon at bounding box center [487, 116] width 8 height 16
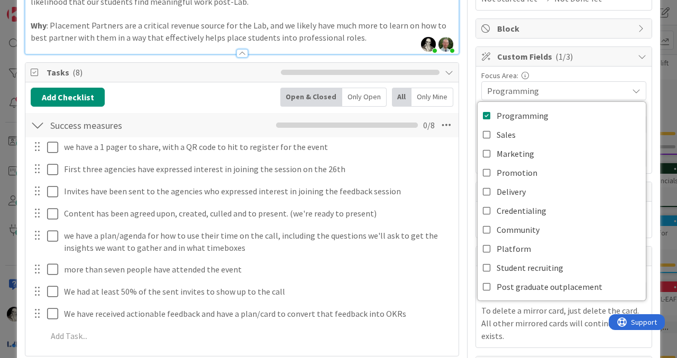
click at [548, 88] on span "Programming" at bounding box center [557, 91] width 141 height 13
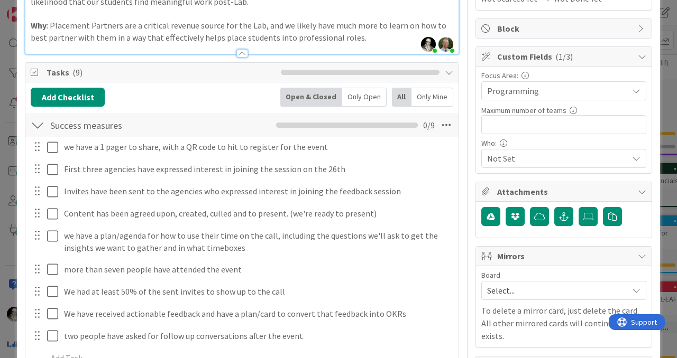
click at [503, 155] on span "Not Set" at bounding box center [557, 158] width 141 height 13
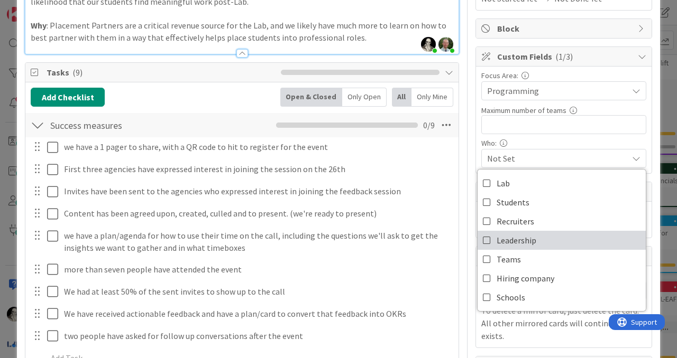
click at [487, 240] on icon at bounding box center [487, 241] width 8 height 16
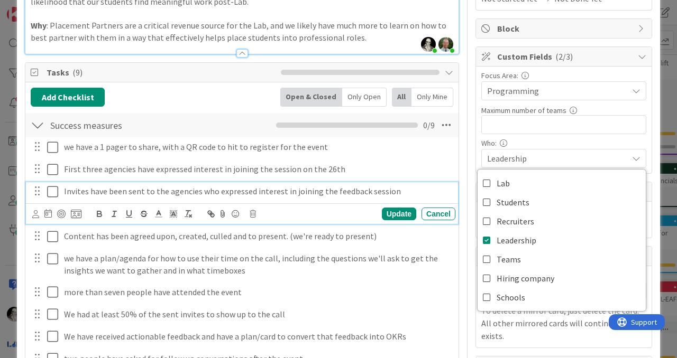
click at [454, 195] on div "Invites have been sent to the agencies who expressed interest in joining the fe…" at bounding box center [257, 191] width 395 height 19
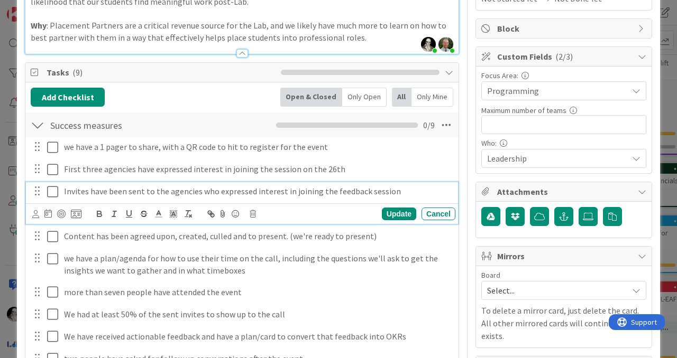
click at [469, 185] on div "Title 23 / 128 Agency feedback session Description [PERSON_NAME] joined 23 m ag…" at bounding box center [338, 221] width 627 height 732
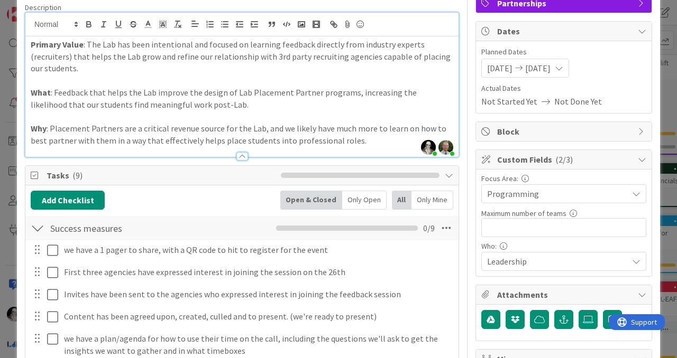
scroll to position [0, 0]
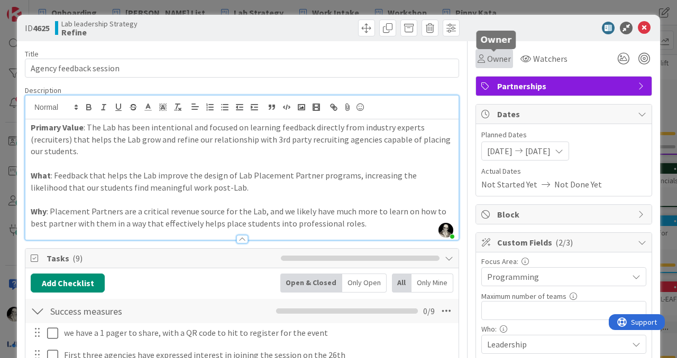
click at [492, 57] on span "Owner" at bounding box center [499, 58] width 24 height 13
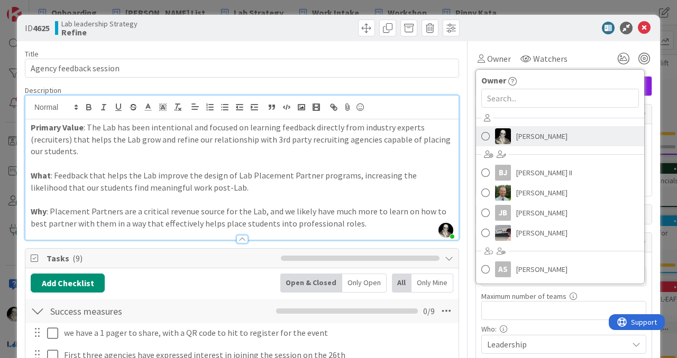
click at [484, 134] on span at bounding box center [485, 136] width 8 height 16
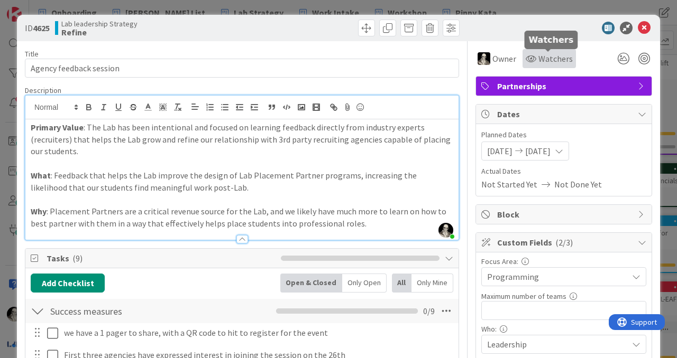
click at [550, 57] on span "Watchers" at bounding box center [555, 58] width 34 height 13
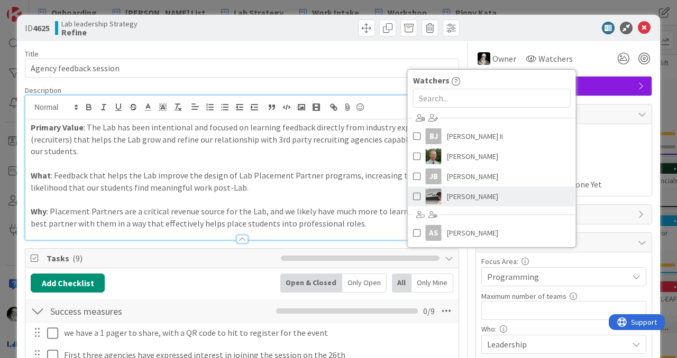
click at [415, 196] on span at bounding box center [416, 197] width 7 height 16
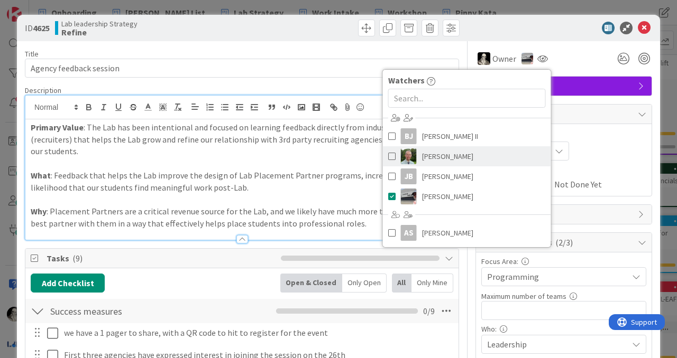
click at [392, 155] on span at bounding box center [391, 157] width 7 height 16
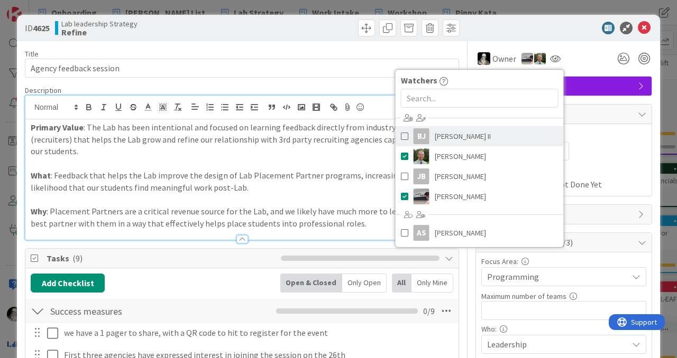
click at [407, 136] on span at bounding box center [404, 136] width 7 height 16
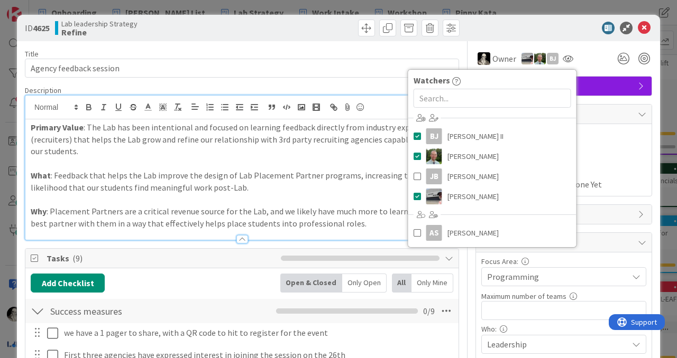
click at [597, 49] on div "Owner Owner Remove Set as Watcher [PERSON_NAME] [PERSON_NAME] [PERSON_NAME] II …" at bounding box center [563, 58] width 177 height 19
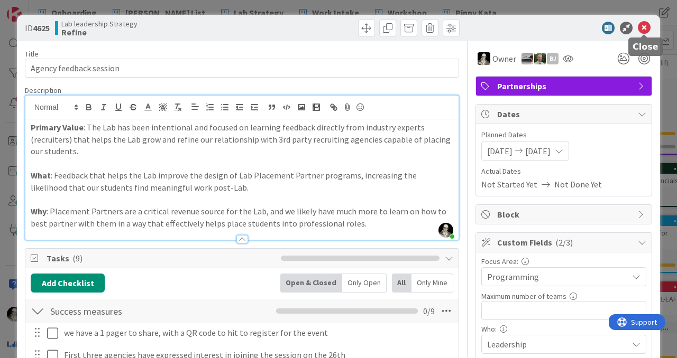
click at [646, 25] on icon at bounding box center [644, 28] width 13 height 13
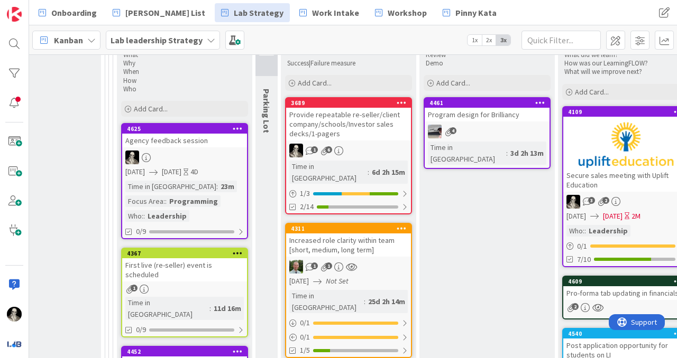
scroll to position [453, 1545]
